Goal: Task Accomplishment & Management: Manage account settings

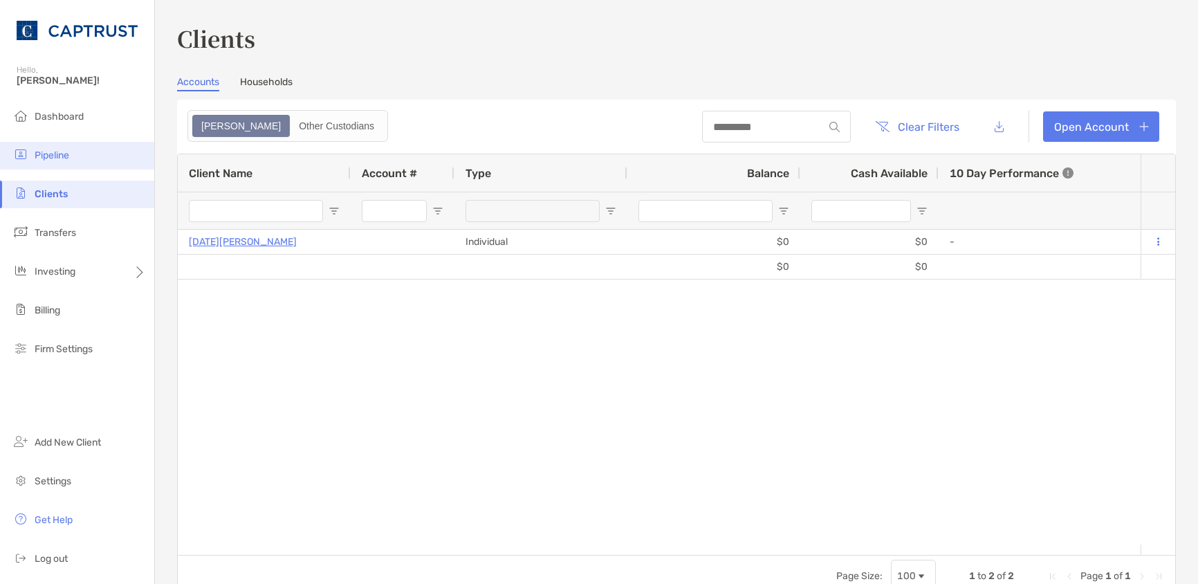
click at [40, 151] on span "Pipeline" at bounding box center [52, 155] width 35 height 12
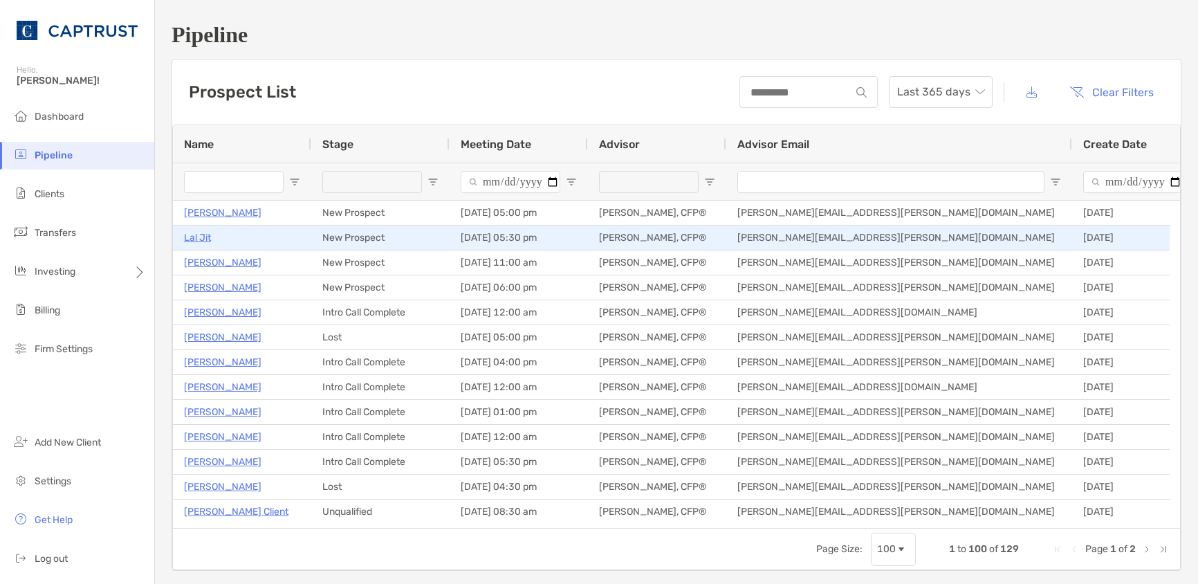
click at [201, 238] on p "Lal Jit" at bounding box center [197, 237] width 27 height 17
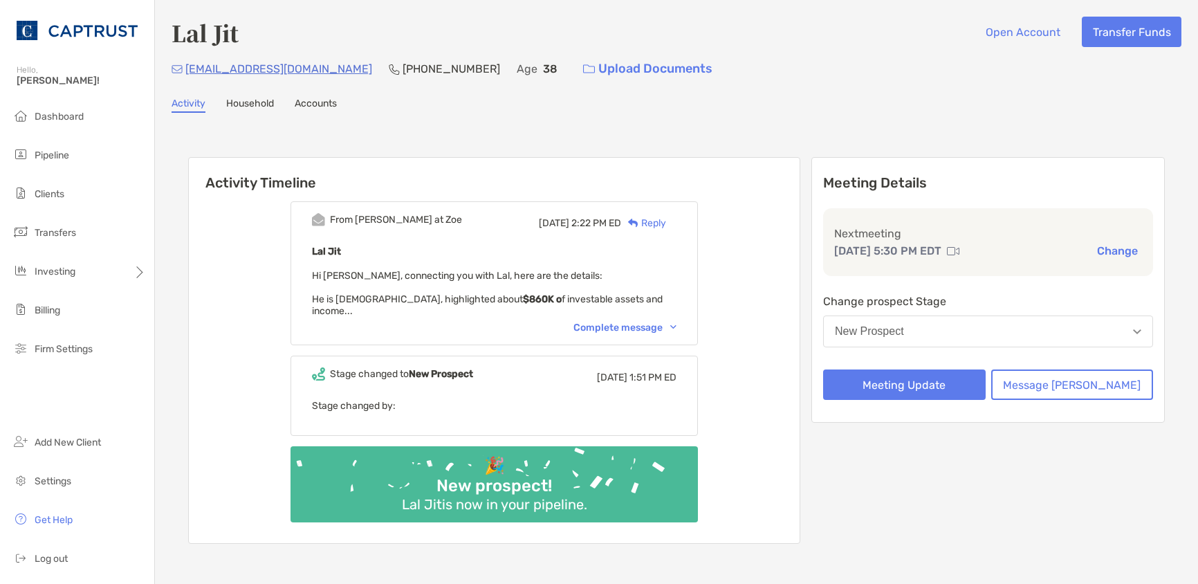
click at [668, 322] on div "Complete message" at bounding box center [624, 328] width 103 height 12
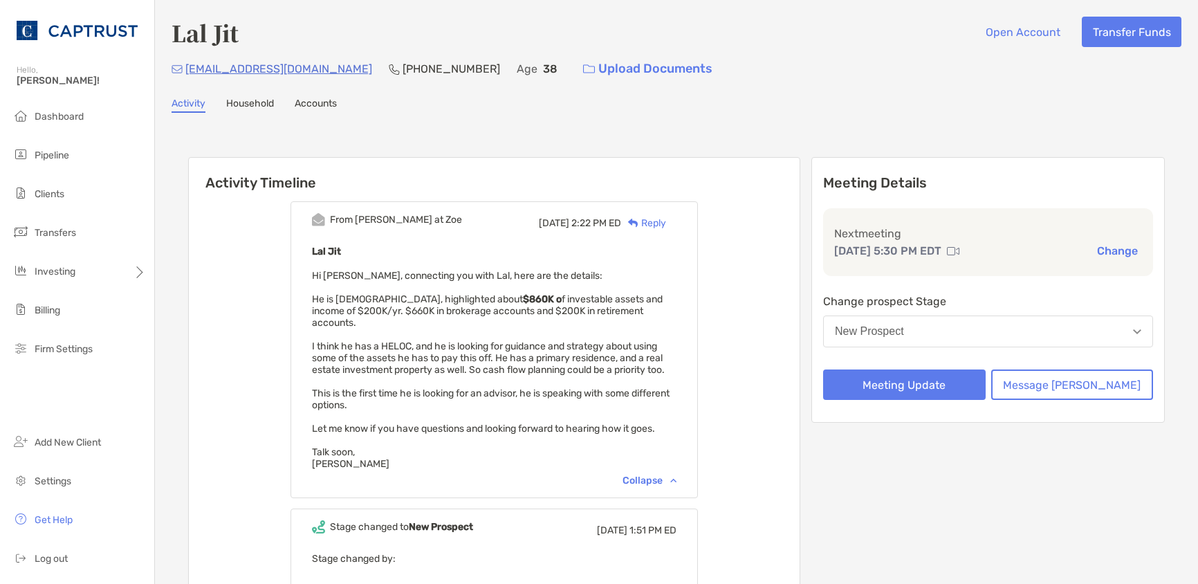
click at [961, 338] on button "New Prospect" at bounding box center [988, 331] width 330 height 32
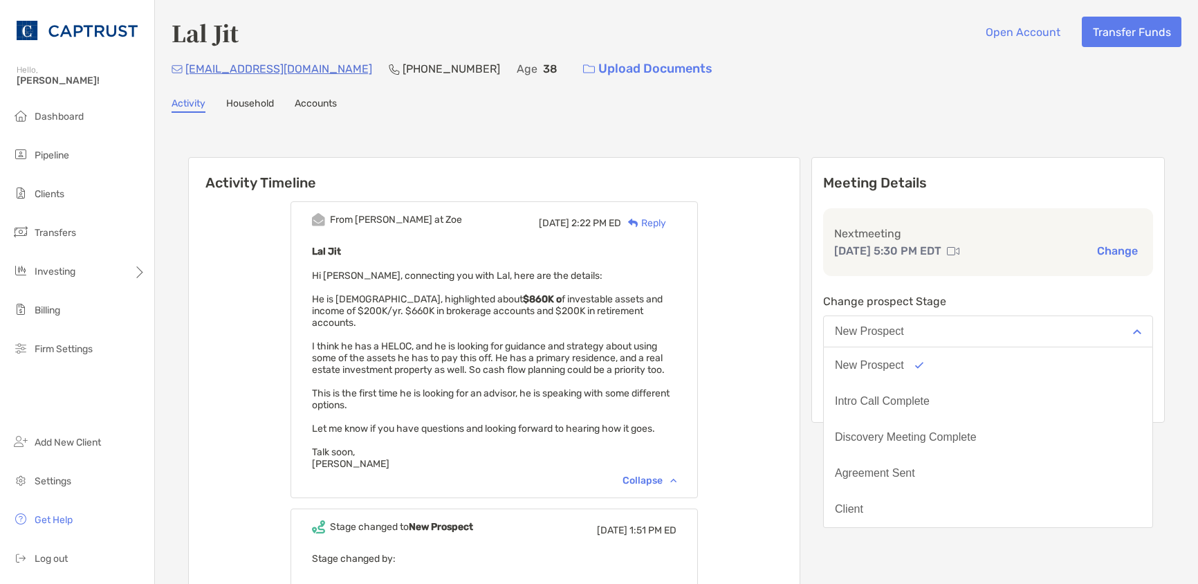
click at [949, 336] on button "New Prospect" at bounding box center [988, 331] width 330 height 32
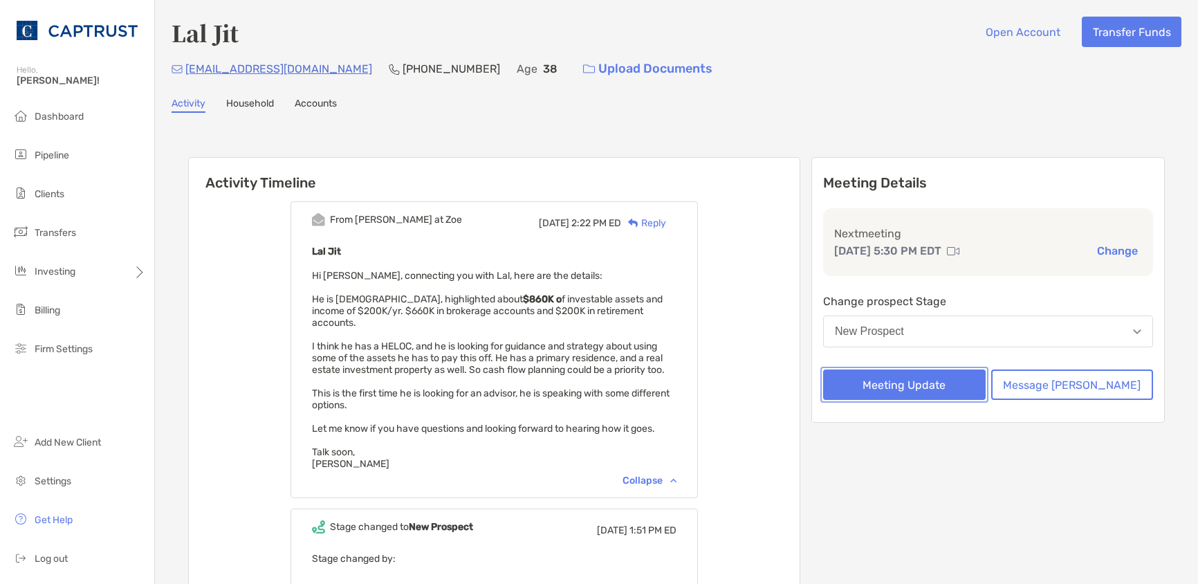
click at [952, 380] on button "Meeting Update" at bounding box center [904, 384] width 163 height 30
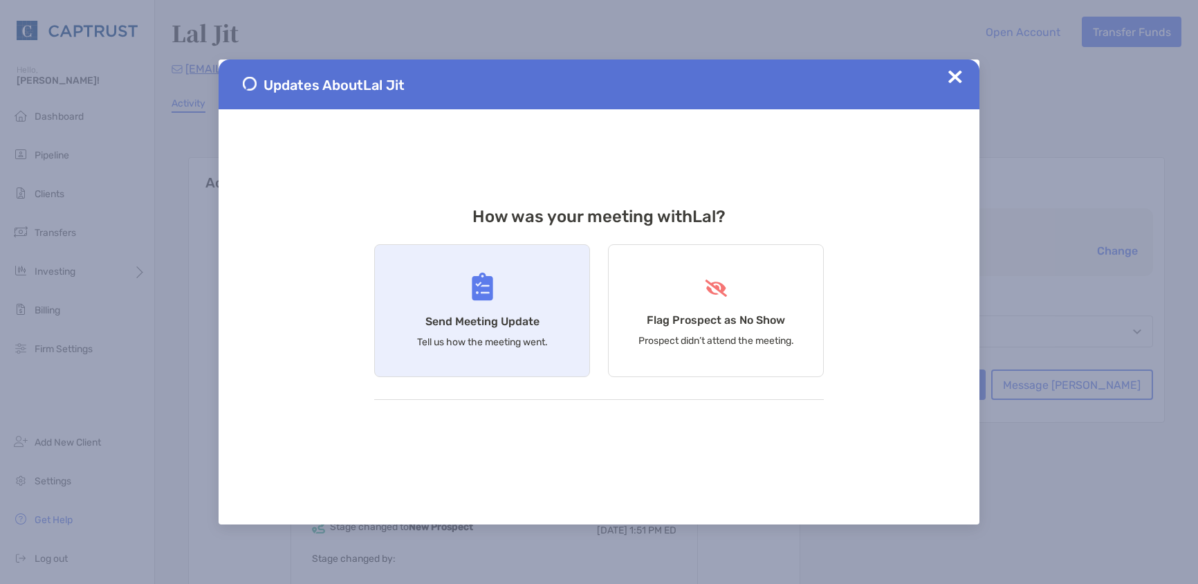
click at [456, 332] on div "Send Meeting Update Tell us how the meeting went." at bounding box center [482, 310] width 216 height 133
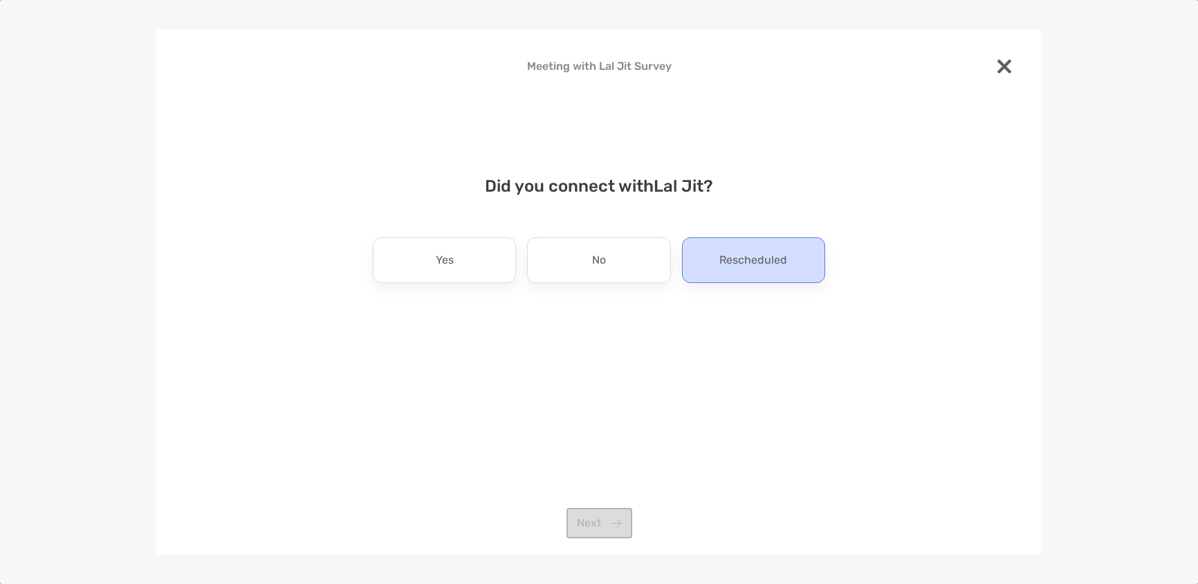
click at [754, 266] on p "Rescheduled" at bounding box center [753, 260] width 68 height 22
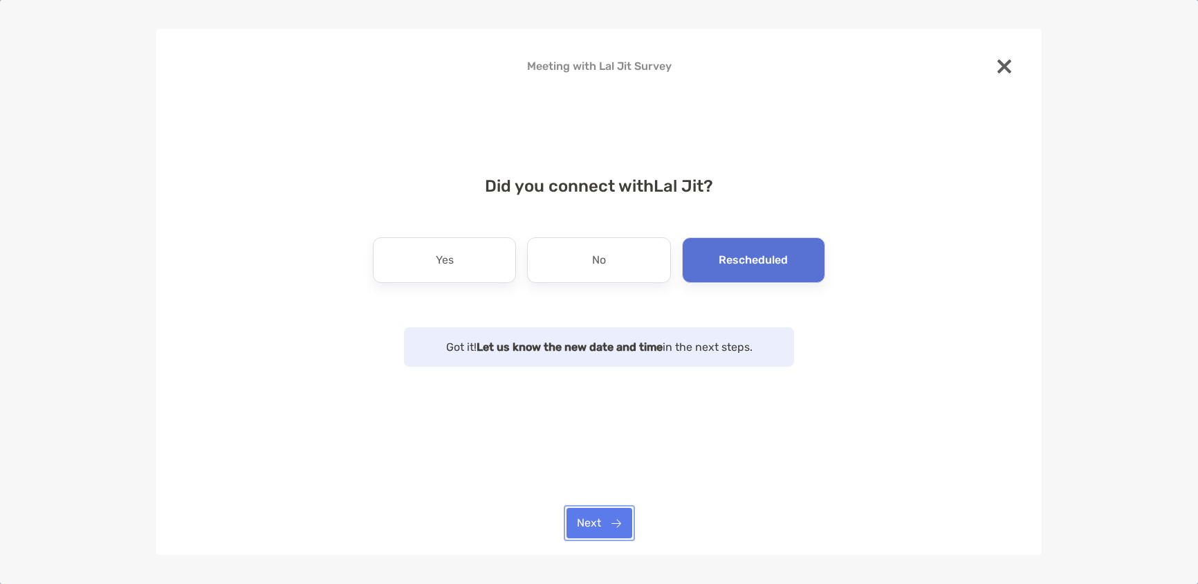
click at [617, 530] on button "Next" at bounding box center [599, 523] width 66 height 30
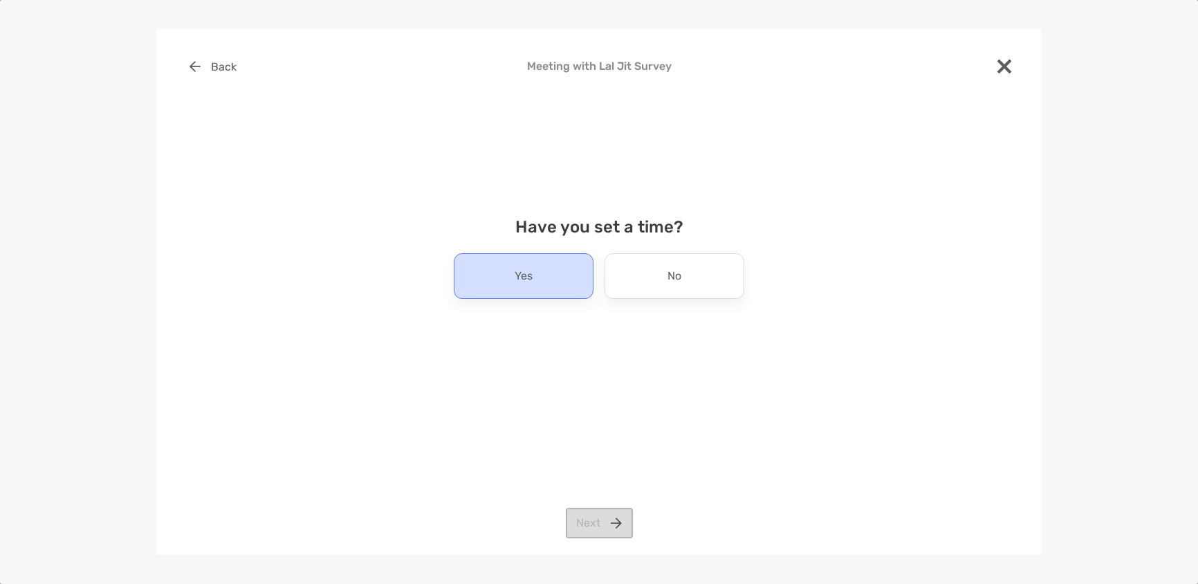
click at [546, 286] on div "Yes" at bounding box center [524, 276] width 140 height 46
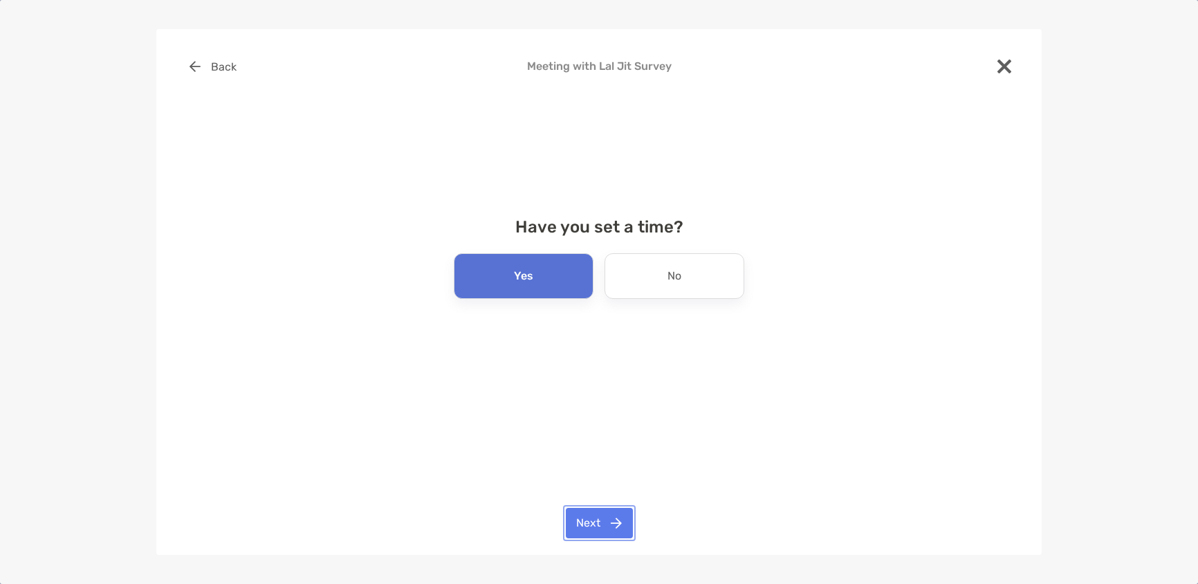
drag, startPoint x: 609, startPoint y: 526, endPoint x: 638, endPoint y: 462, distance: 69.7
click at [609, 525] on button "Next" at bounding box center [599, 523] width 67 height 30
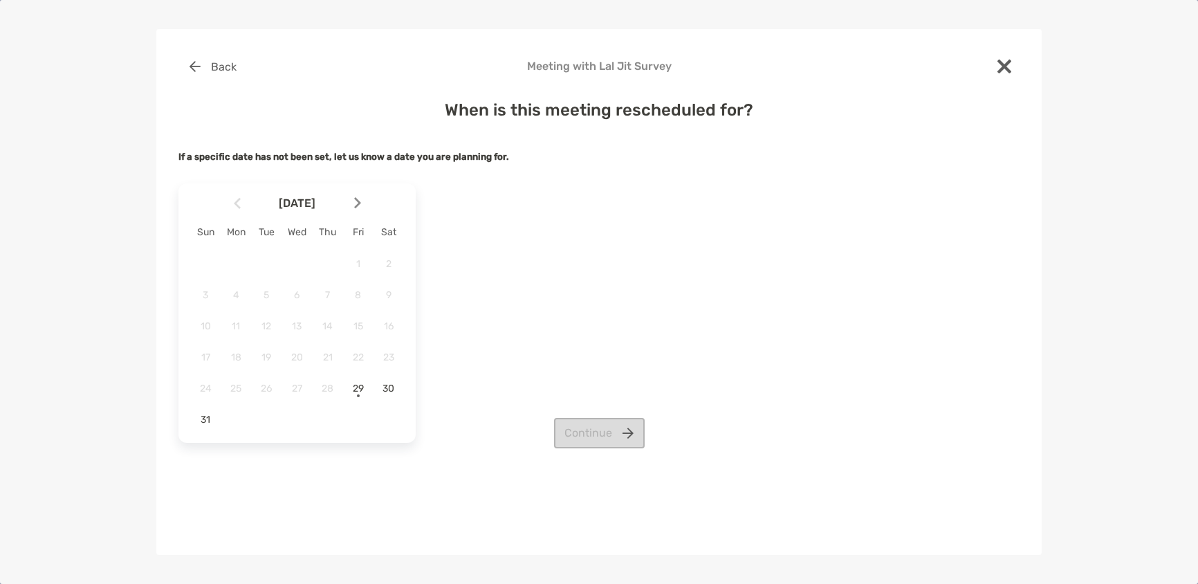
click at [355, 205] on img at bounding box center [357, 203] width 7 height 12
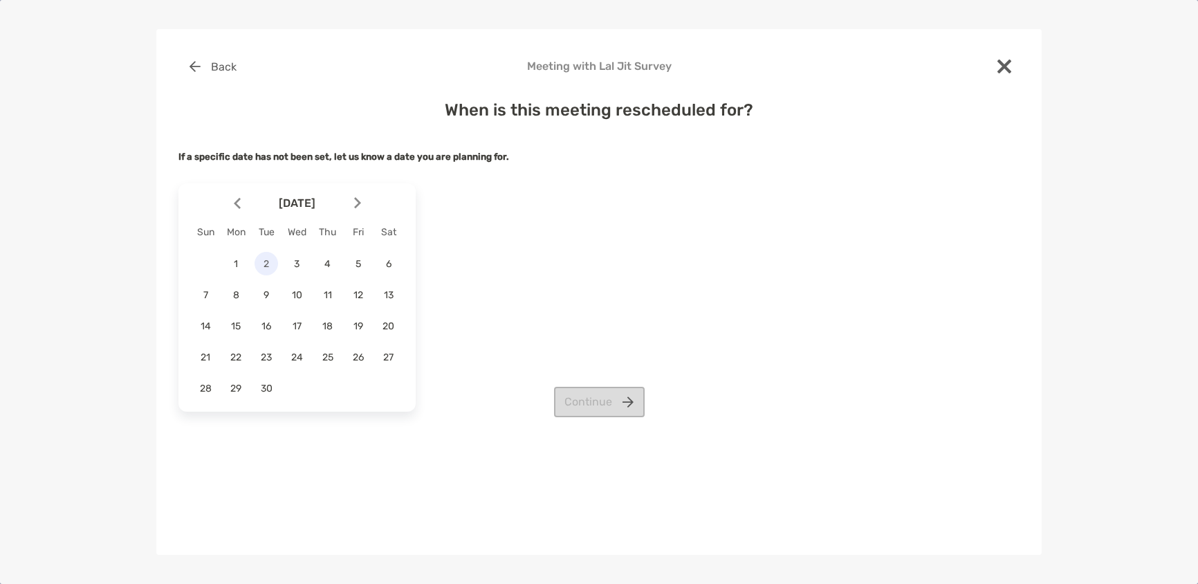
click at [265, 259] on span "2" at bounding box center [266, 264] width 24 height 12
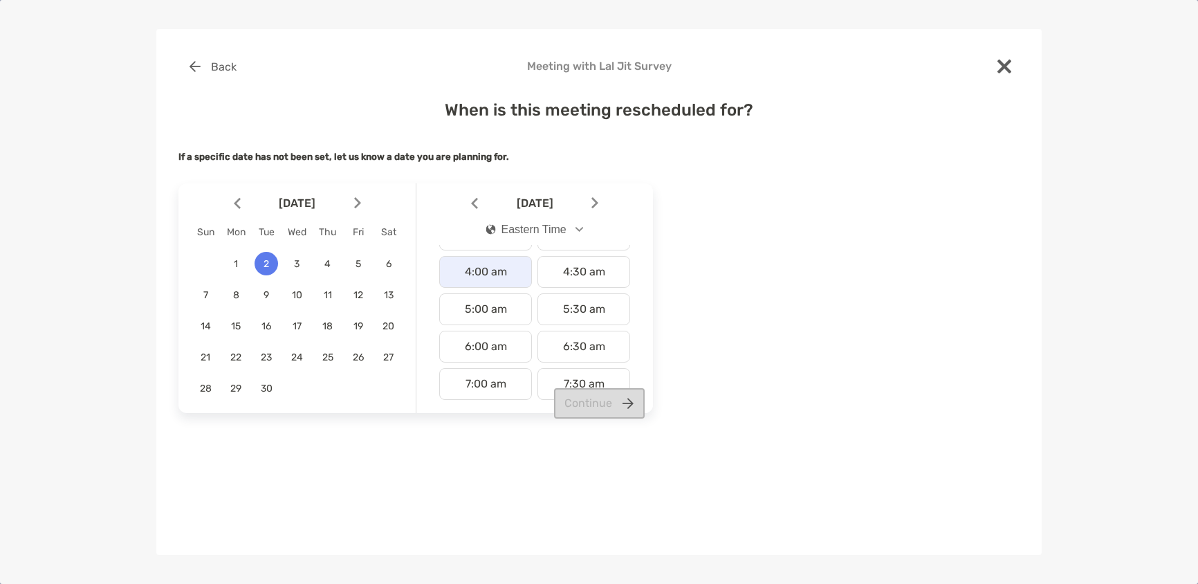
click at [483, 280] on div "4:00 am" at bounding box center [485, 272] width 93 height 32
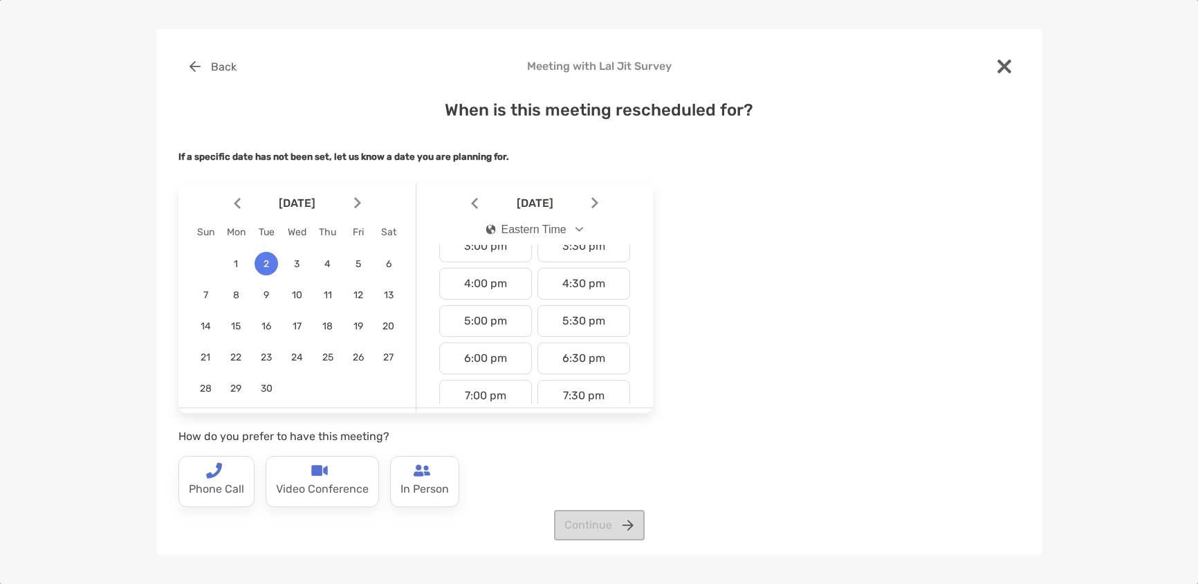
scroll to position [553, 0]
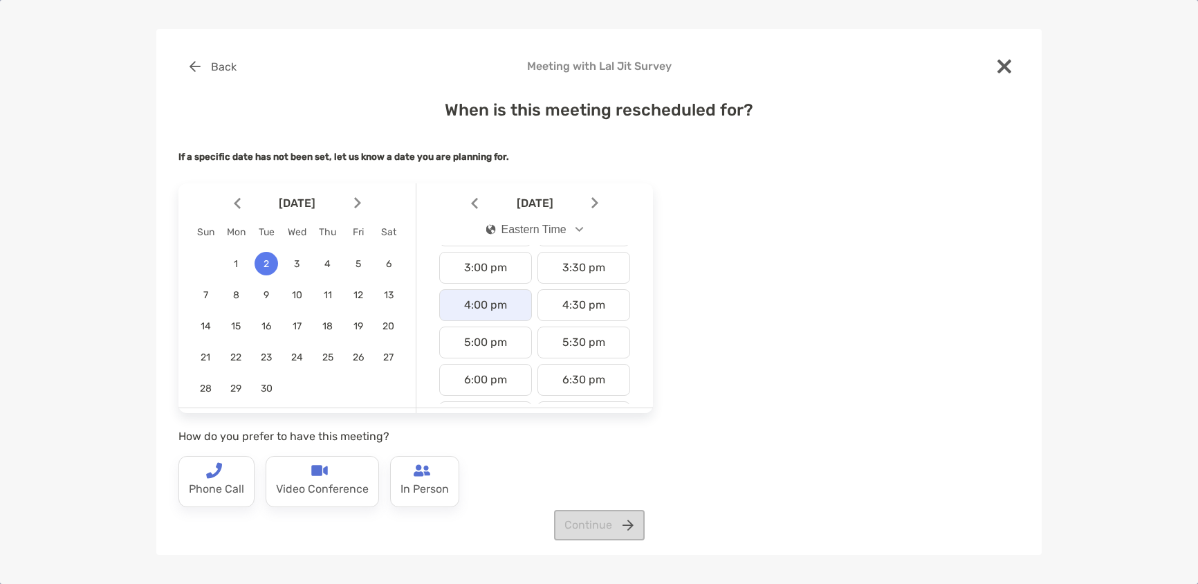
click at [485, 297] on div "4:00 pm" at bounding box center [485, 305] width 93 height 32
click at [231, 491] on p "Phone Call" at bounding box center [216, 490] width 55 height 22
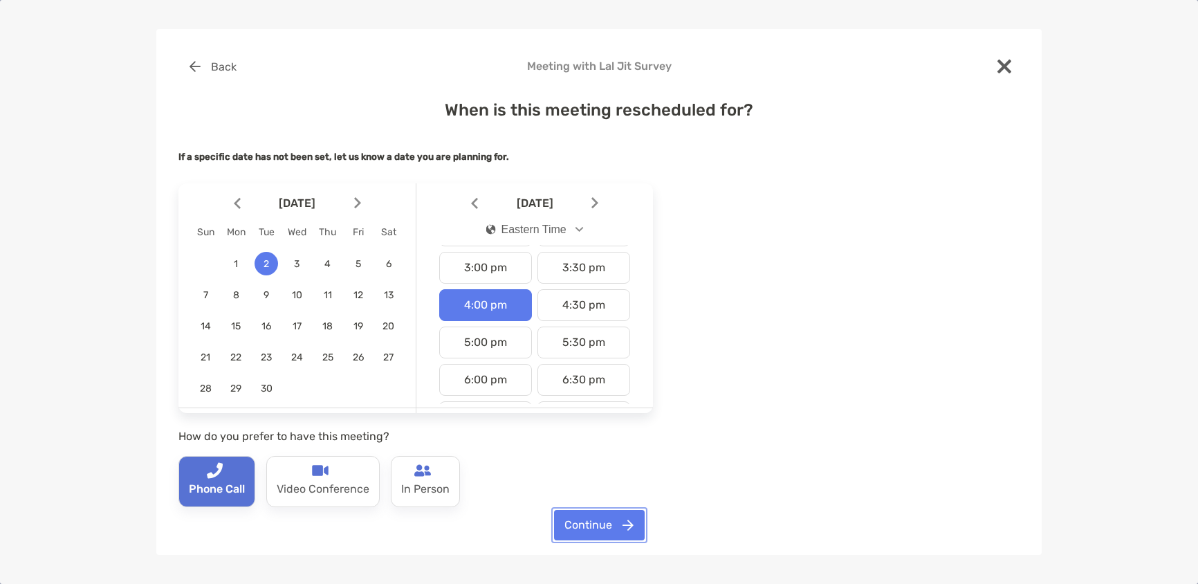
drag, startPoint x: 609, startPoint y: 528, endPoint x: 756, endPoint y: 481, distance: 154.8
click at [609, 528] on button "Continue" at bounding box center [599, 525] width 91 height 30
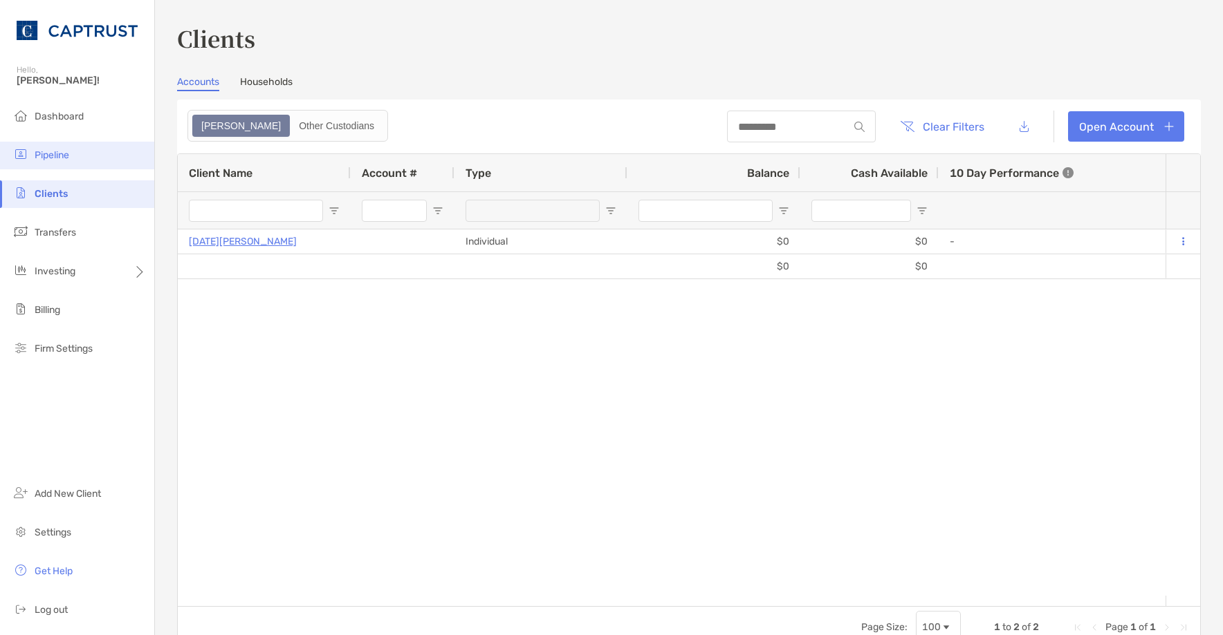
click at [47, 162] on li "Pipeline" at bounding box center [77, 156] width 154 height 28
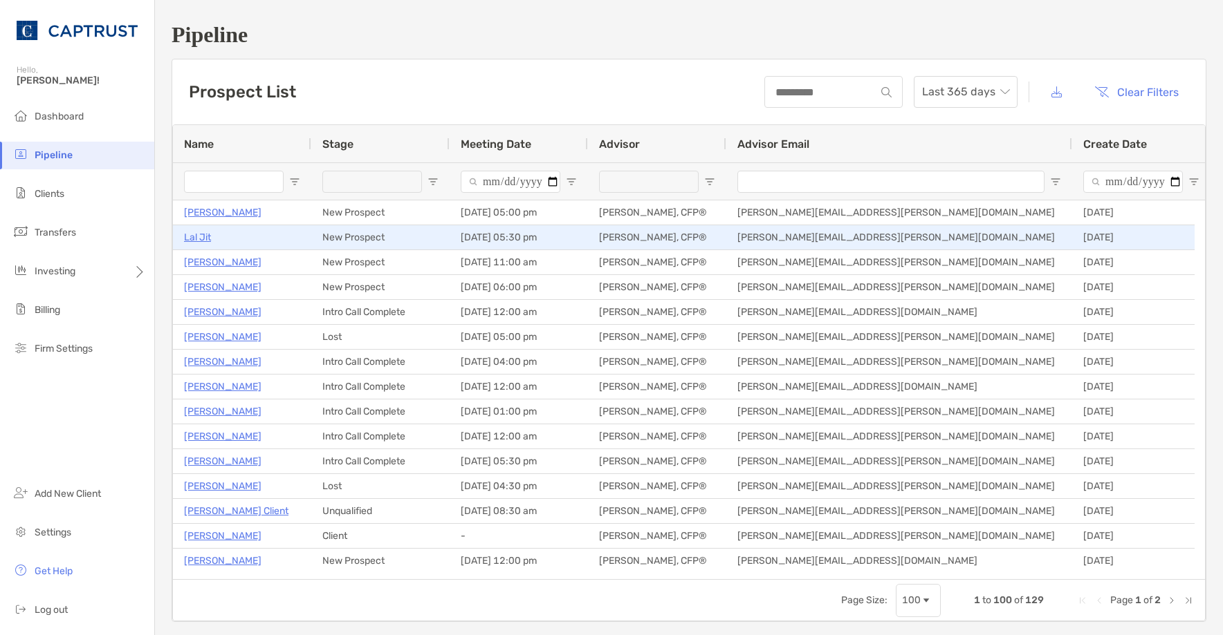
click at [205, 235] on p "Lal Jit" at bounding box center [197, 237] width 27 height 17
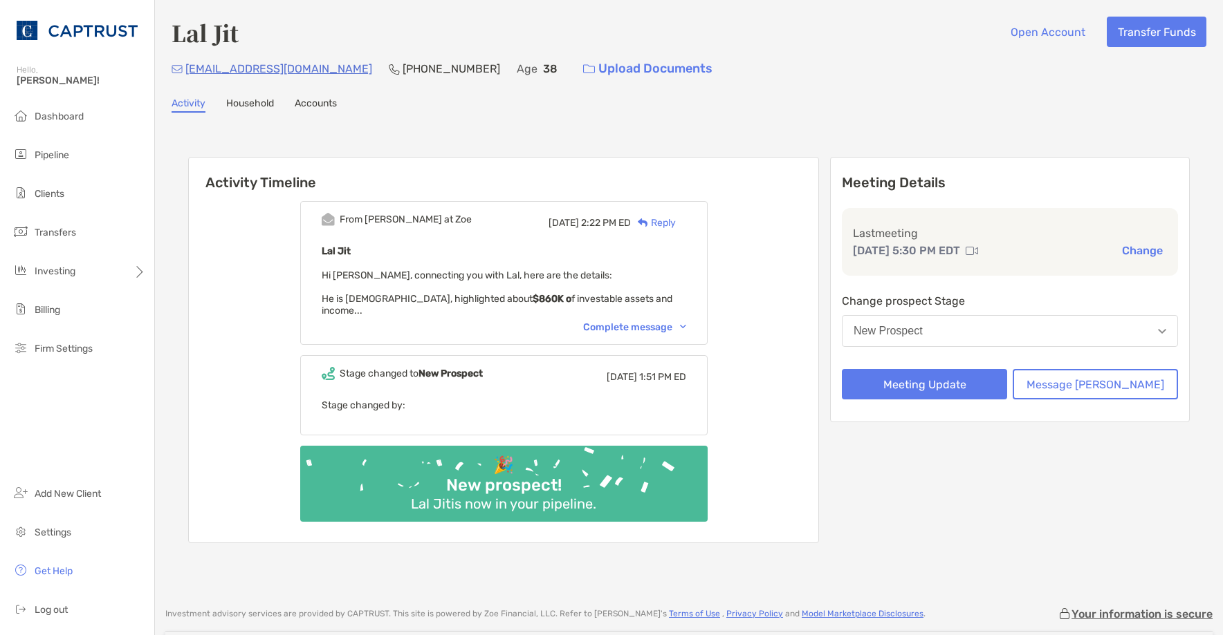
click at [642, 322] on div "Complete message" at bounding box center [634, 328] width 103 height 12
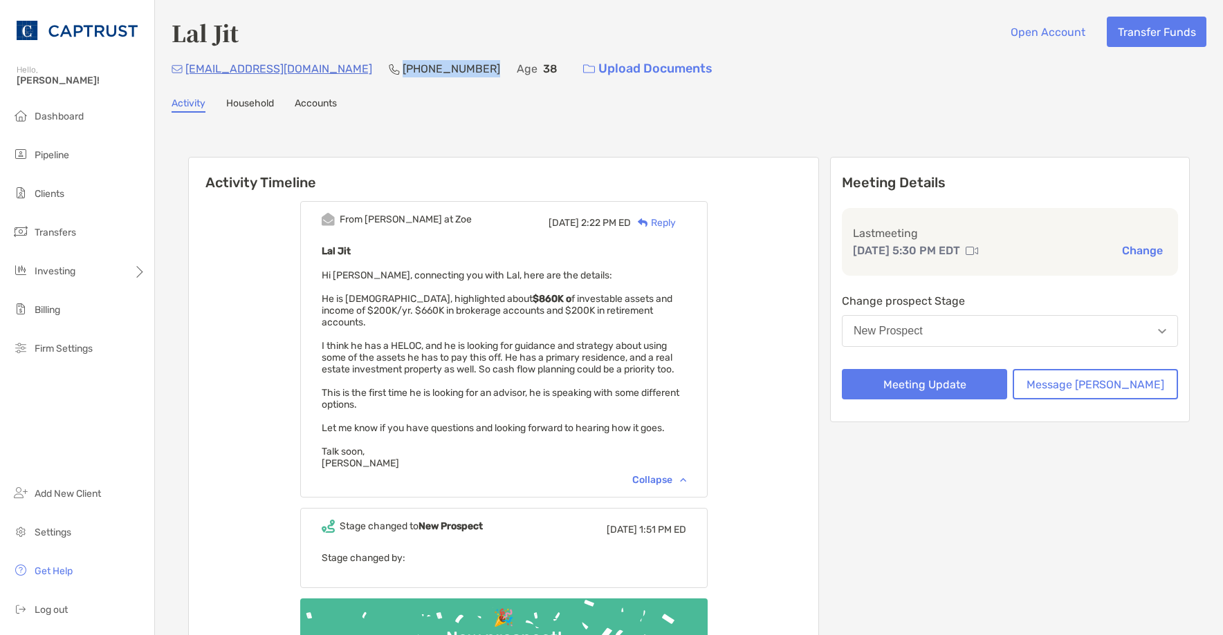
drag, startPoint x: 389, startPoint y: 68, endPoint x: 317, endPoint y: 71, distance: 71.9
click at [402, 71] on p "[PHONE_NUMBER]" at bounding box center [451, 68] width 98 height 17
copy p "516) 849-8756"
